Goal: Transaction & Acquisition: Purchase product/service

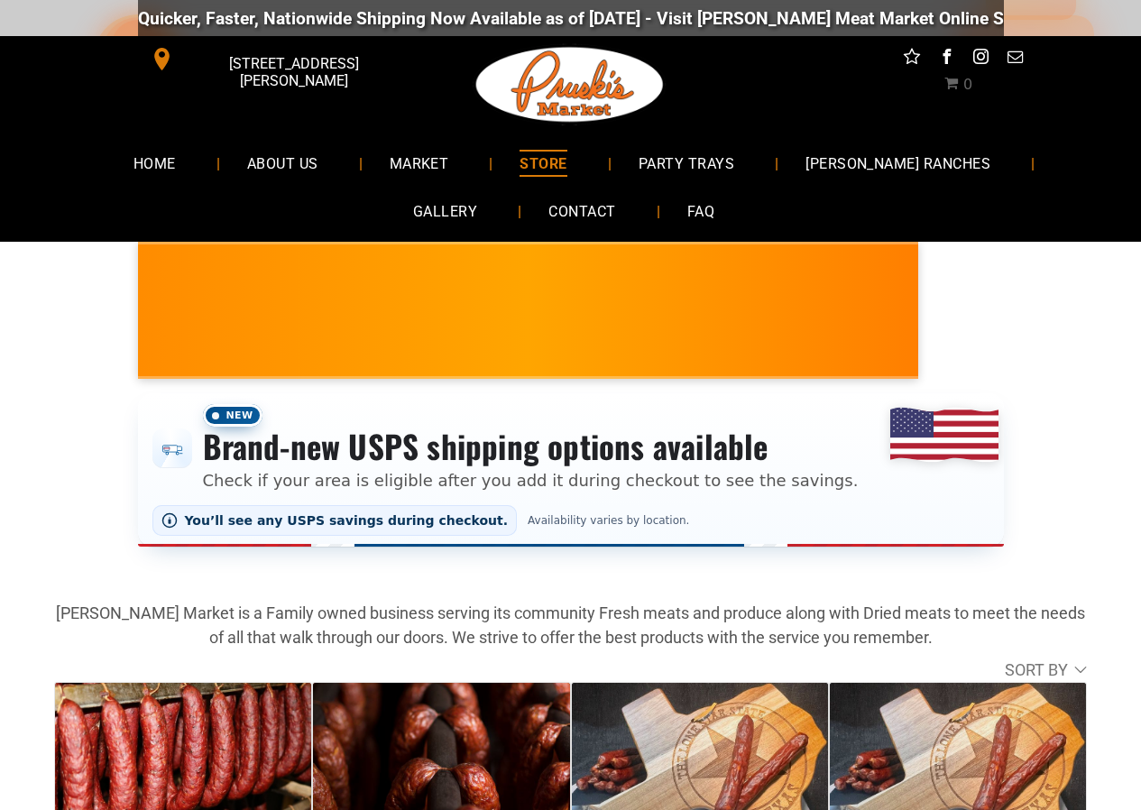
scroll to position [271, 0]
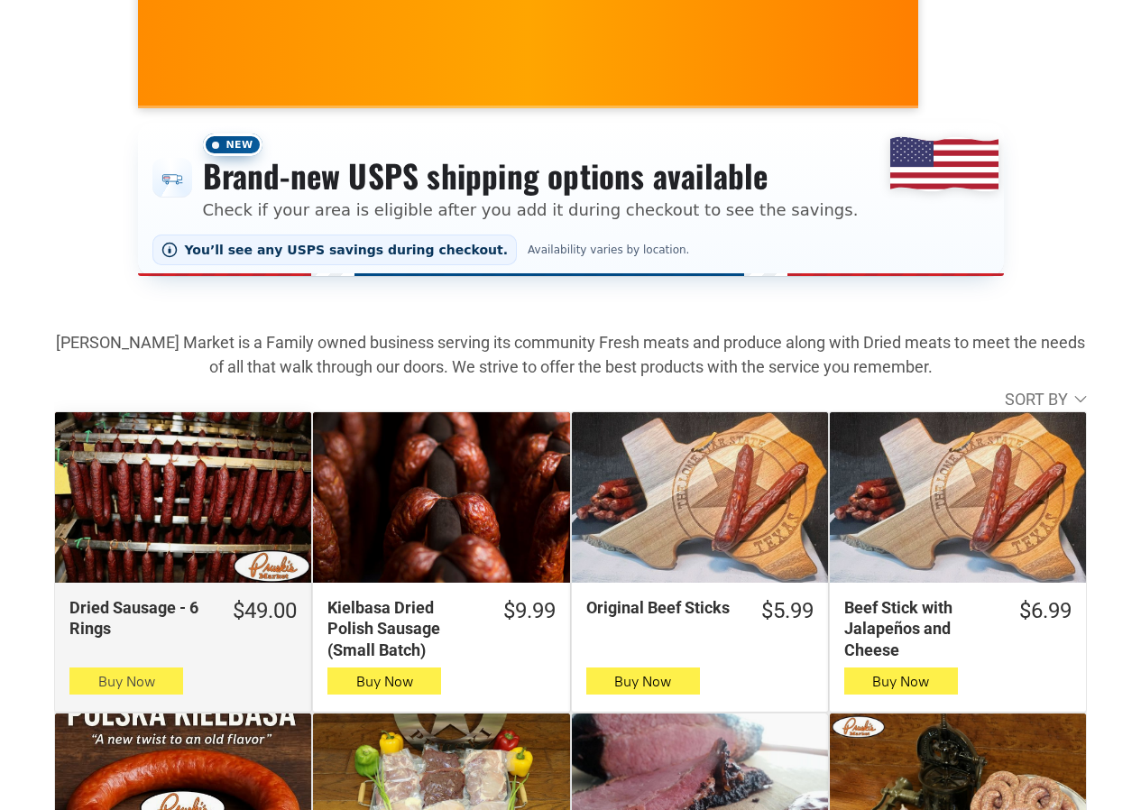
click at [169, 693] on button "Buy Now" at bounding box center [126, 681] width 114 height 27
click at [143, 676] on button "Buy Now" at bounding box center [126, 681] width 114 height 27
click at [105, 690] on span "Buy Now" at bounding box center [126, 681] width 57 height 17
